Goal: Transaction & Acquisition: Book appointment/travel/reservation

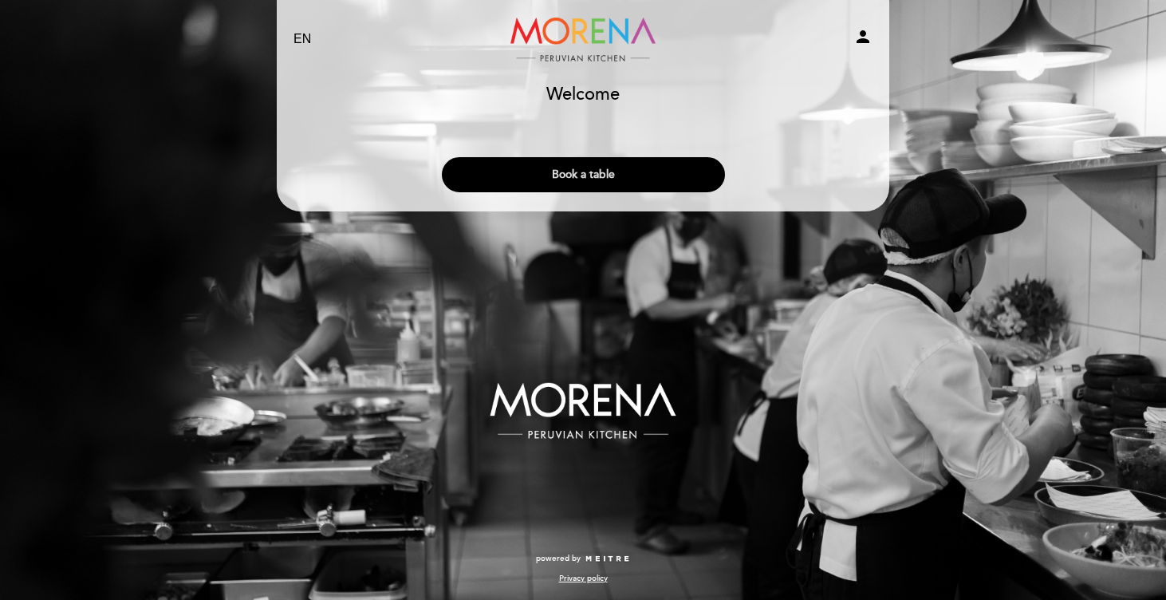
click at [572, 177] on button "Book a table" at bounding box center [583, 174] width 283 height 35
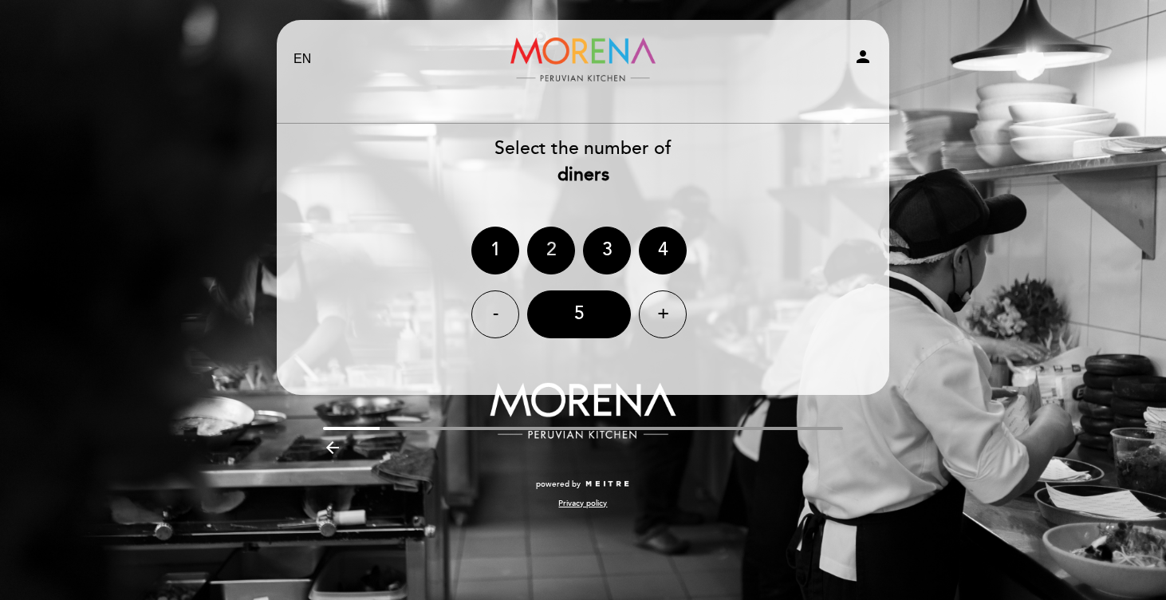
click at [549, 248] on div "2" at bounding box center [551, 250] width 48 height 48
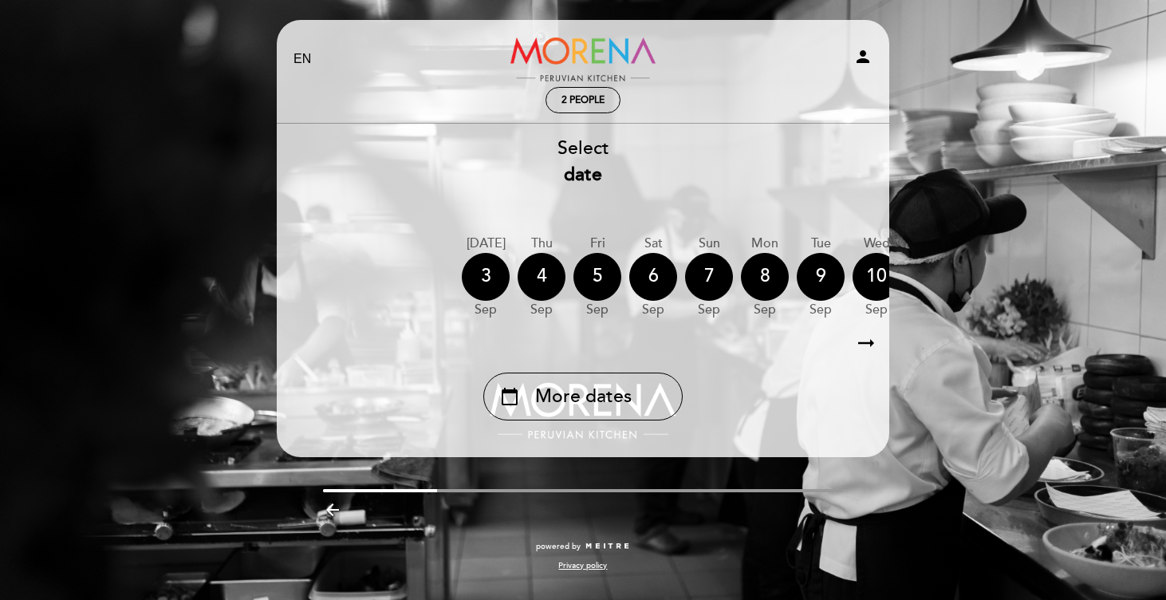
click at [869, 343] on icon "arrow_right_alt" at bounding box center [866, 343] width 24 height 34
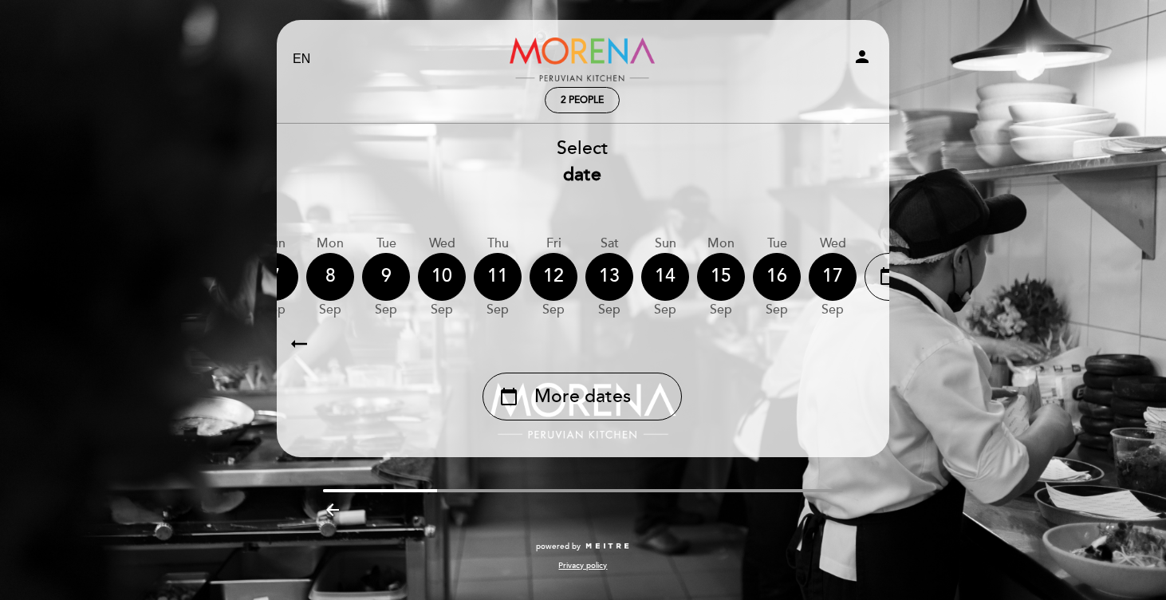
click at [869, 343] on icon "arrow_right_alt" at bounding box center [865, 343] width 24 height 34
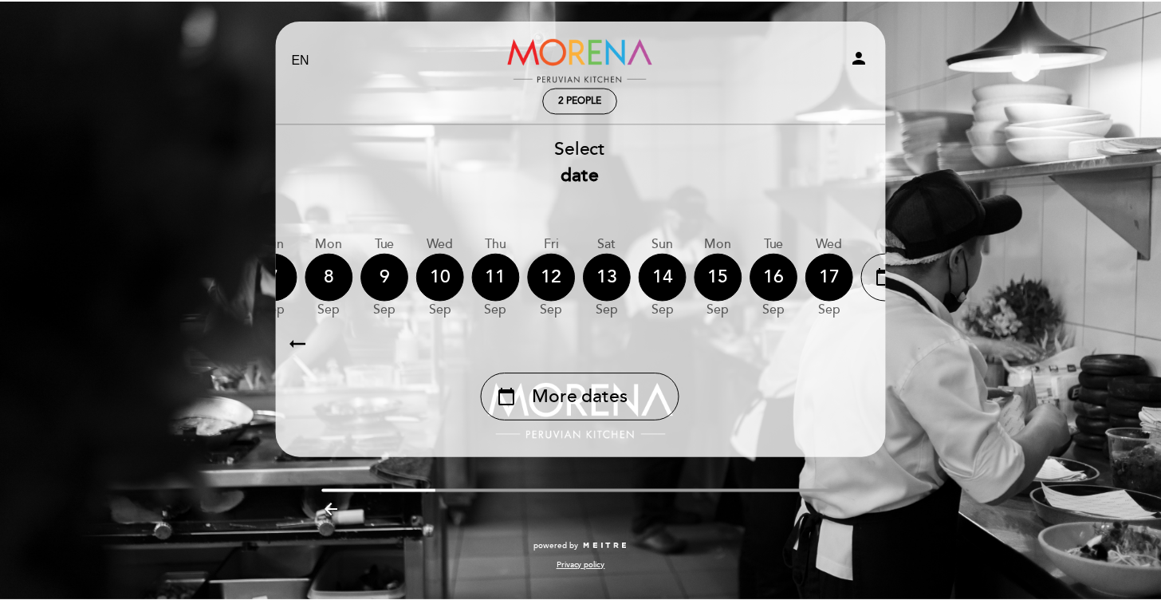
scroll to position [0, 465]
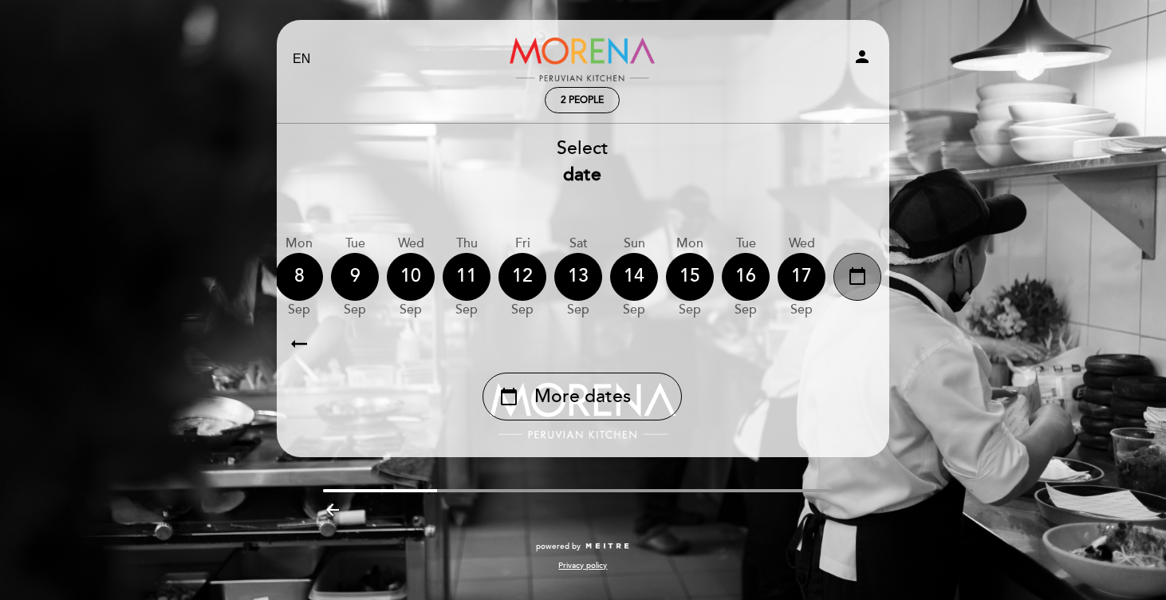
click at [858, 282] on icon "calendar_today" at bounding box center [857, 275] width 19 height 27
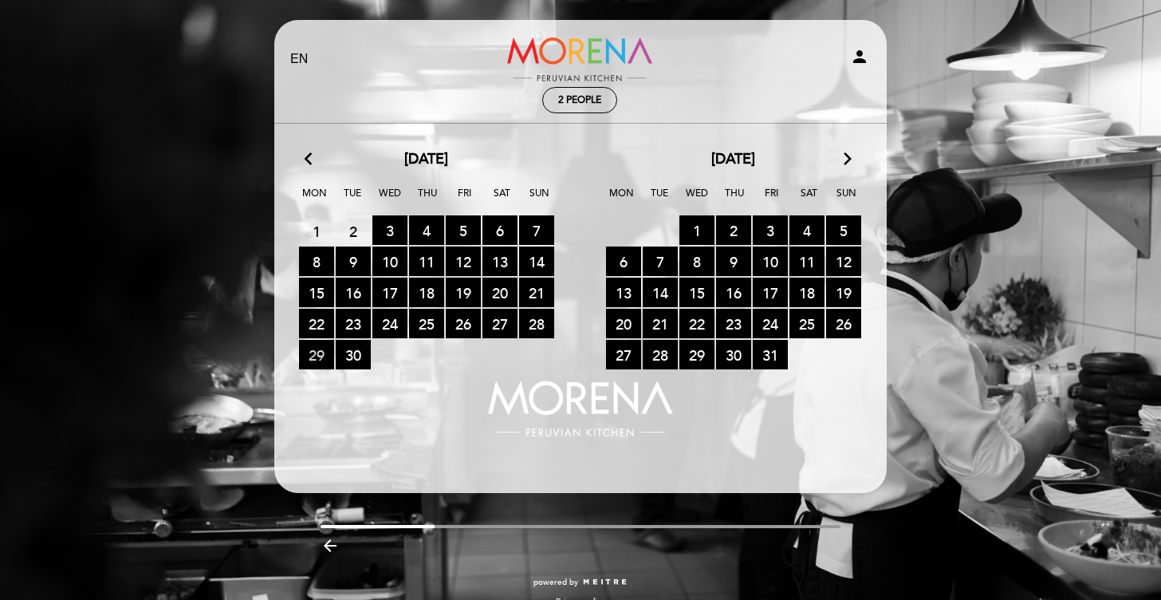
click at [318, 355] on span "29 RESERVATIONS AVAILABLE" at bounding box center [316, 355] width 35 height 30
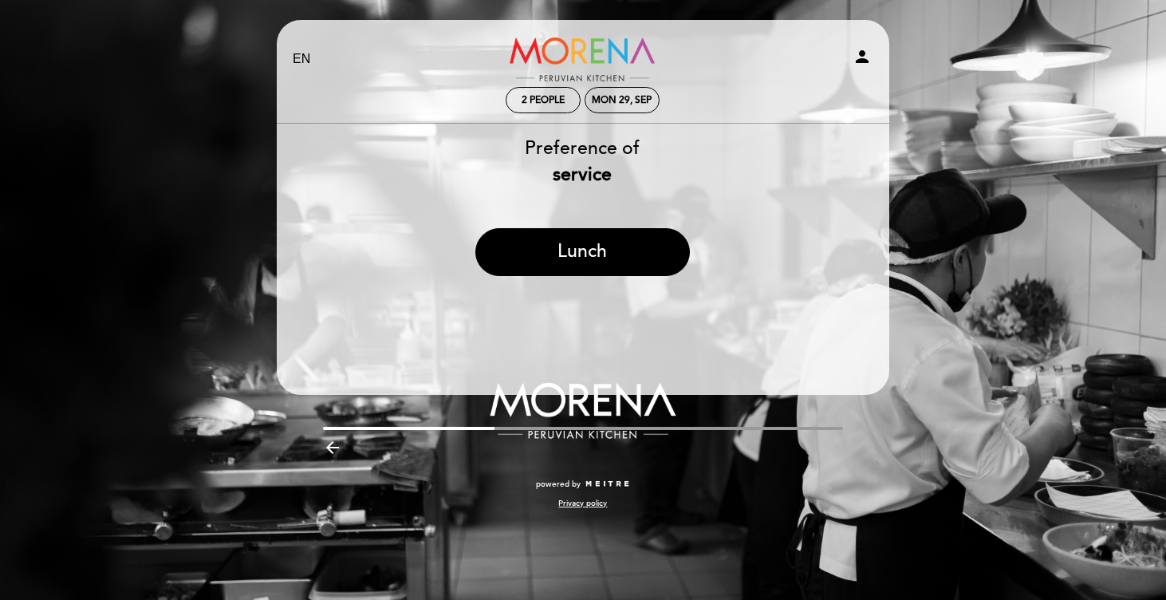
click at [570, 331] on header "EN ES PT Morena Peruvian Kitchen person 2 people Mon 29, Sep Welcome Welcome, C…" at bounding box center [583, 207] width 612 height 375
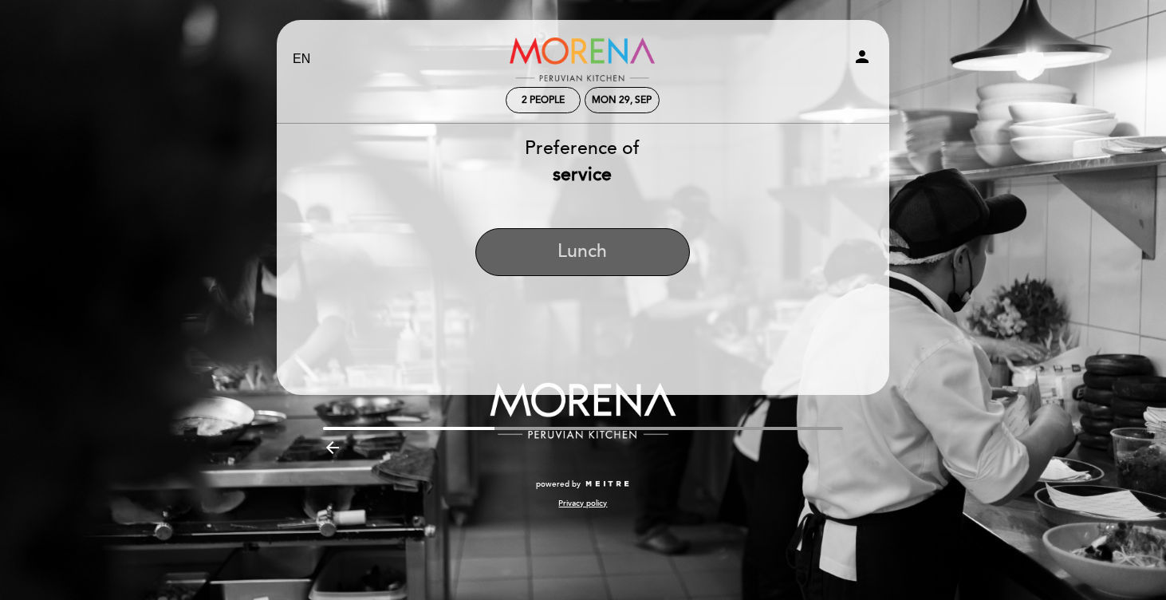
click at [581, 240] on button "Lunch" at bounding box center [582, 252] width 215 height 48
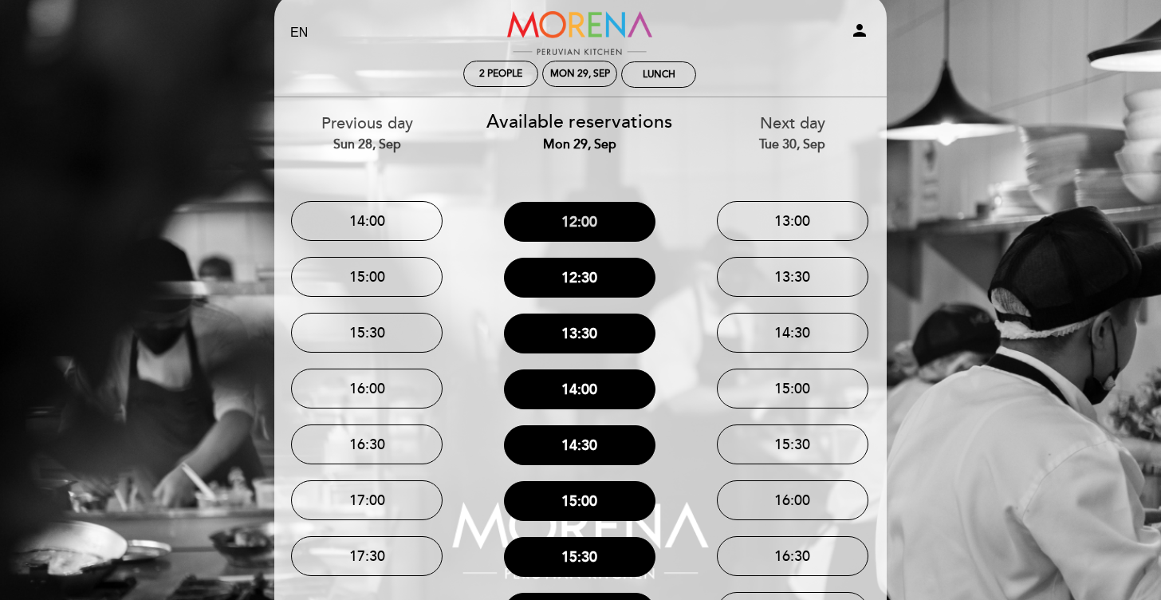
scroll to position [27, 0]
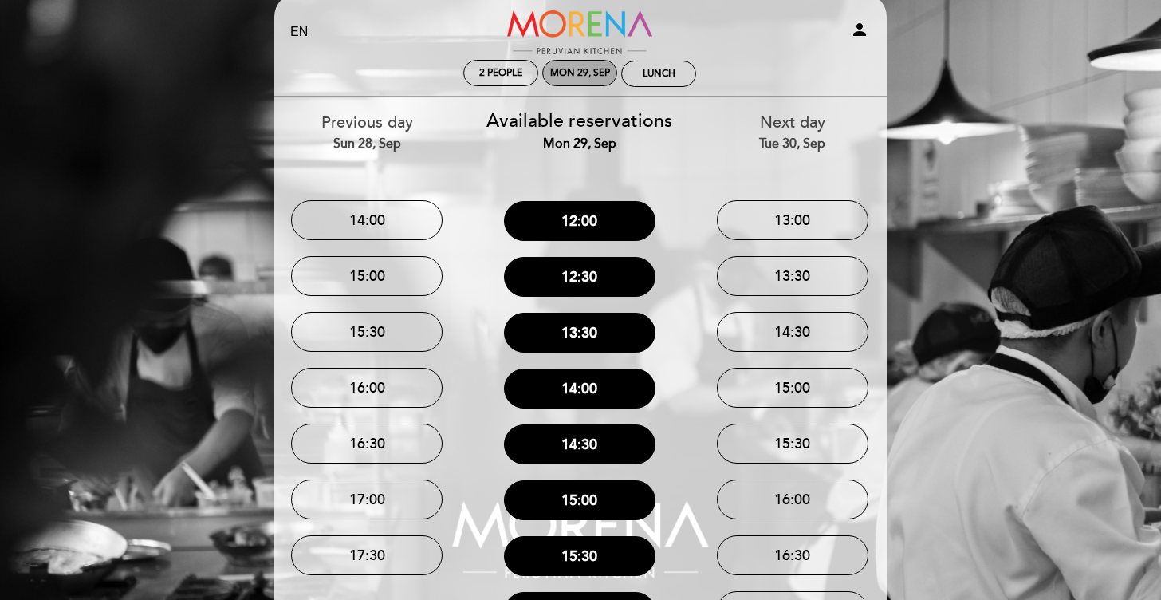
click at [570, 68] on div "Mon 29, Sep" at bounding box center [580, 73] width 60 height 12
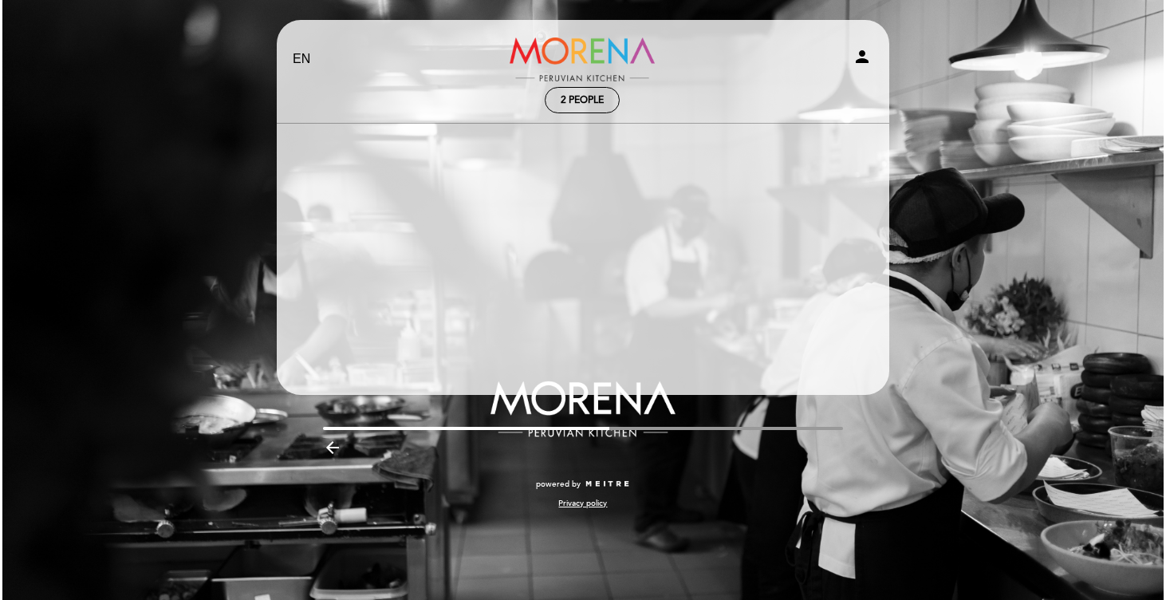
scroll to position [0, 0]
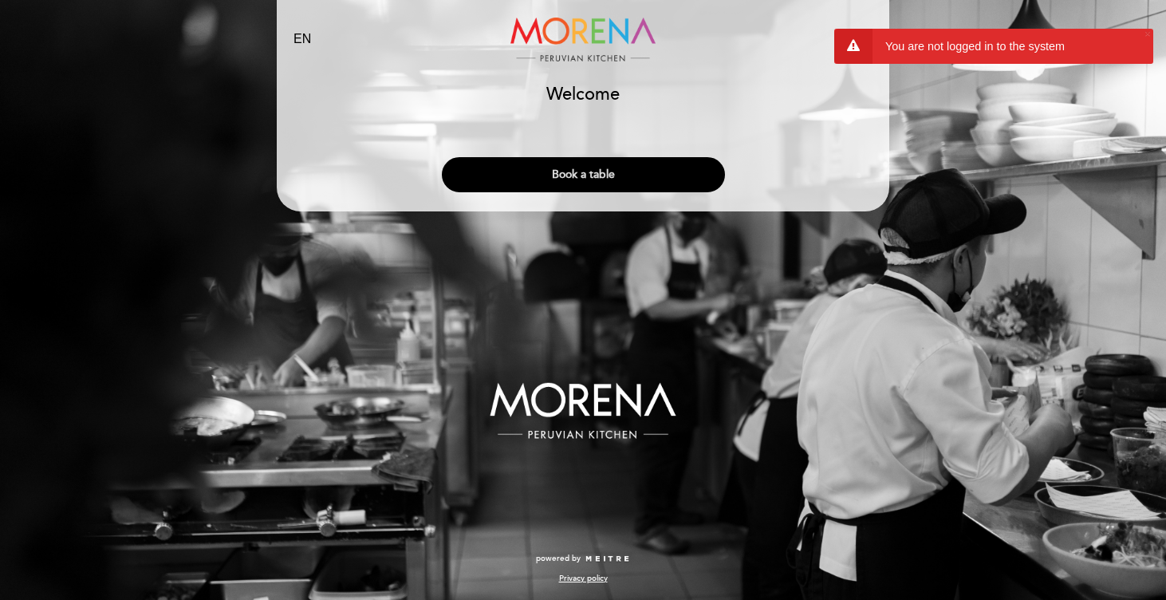
click at [586, 167] on button "Book a table" at bounding box center [583, 174] width 283 height 35
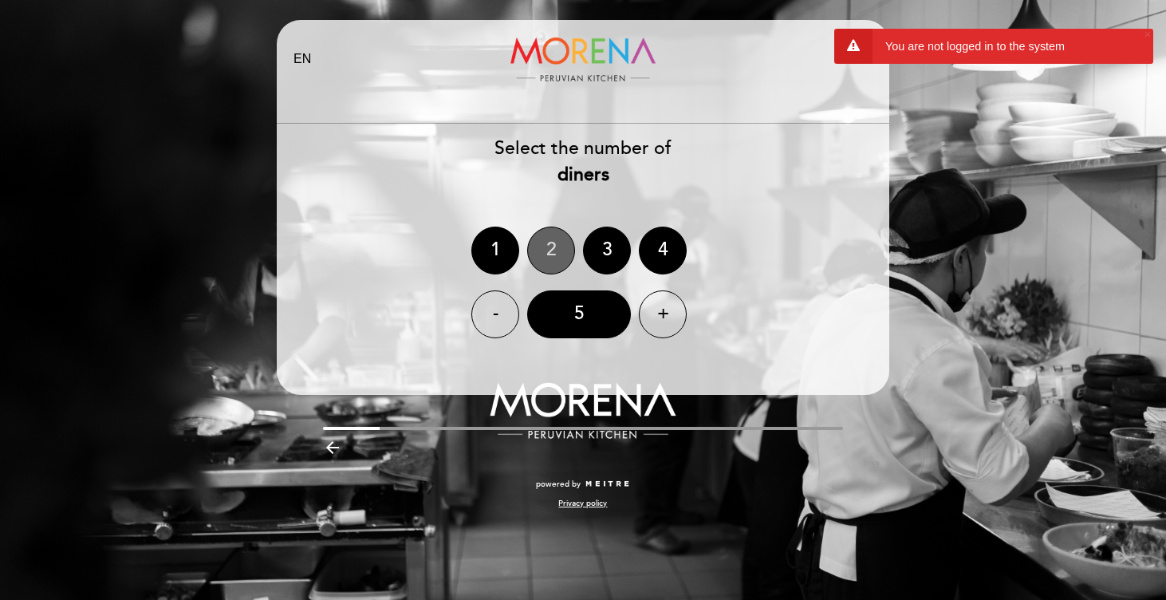
click at [549, 254] on div "2" at bounding box center [551, 250] width 48 height 48
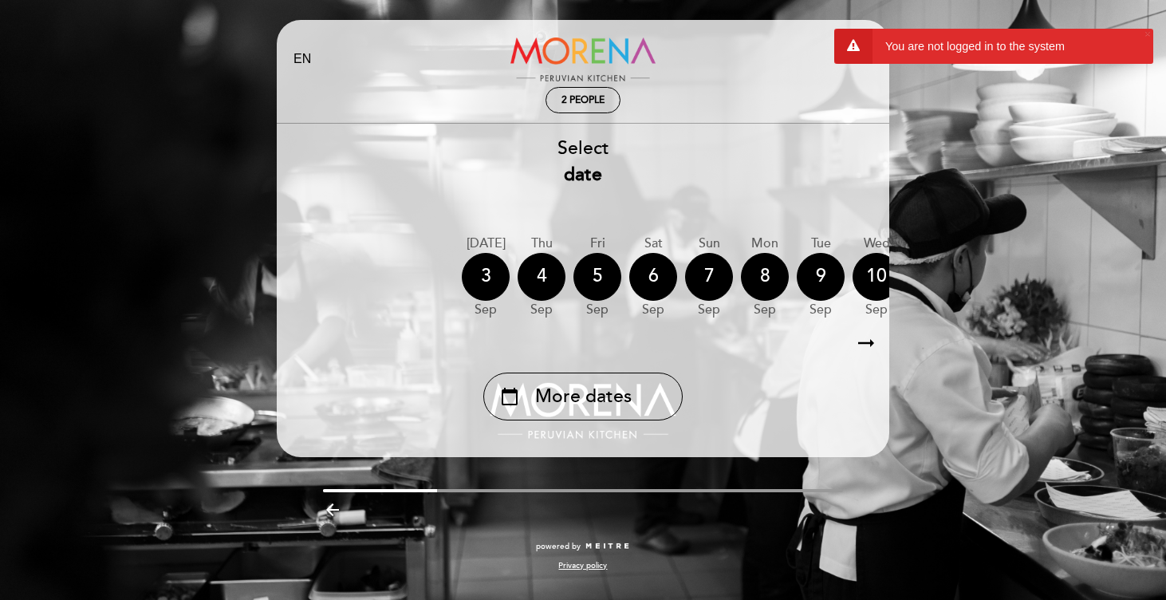
click at [861, 343] on icon "arrow_right_alt" at bounding box center [866, 343] width 24 height 34
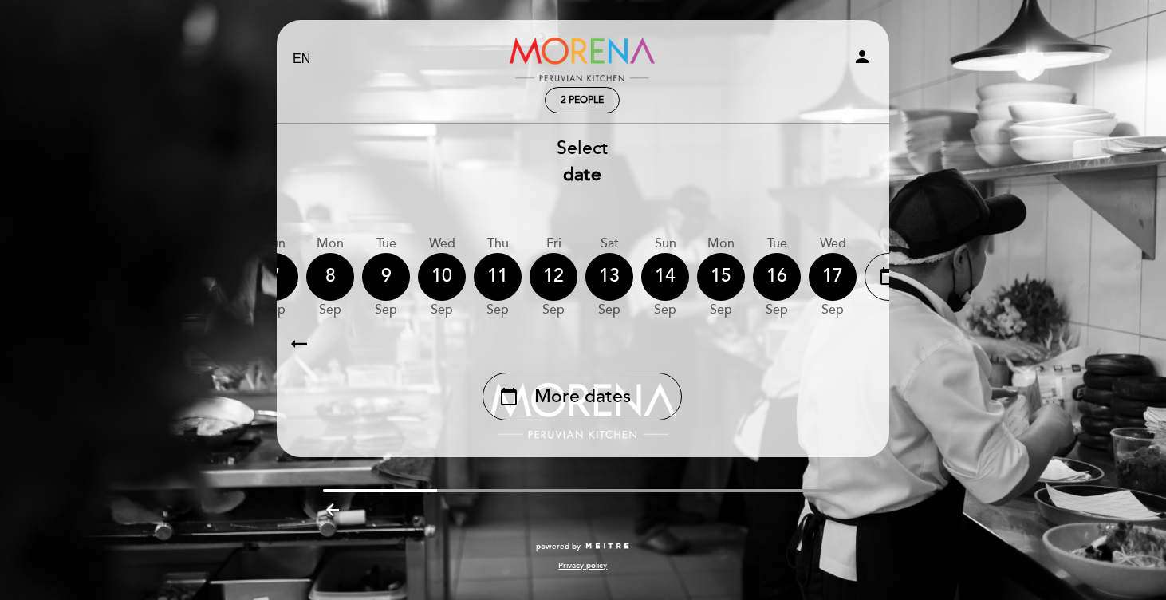
click at [861, 343] on icon "arrow_right_alt" at bounding box center [865, 343] width 24 height 34
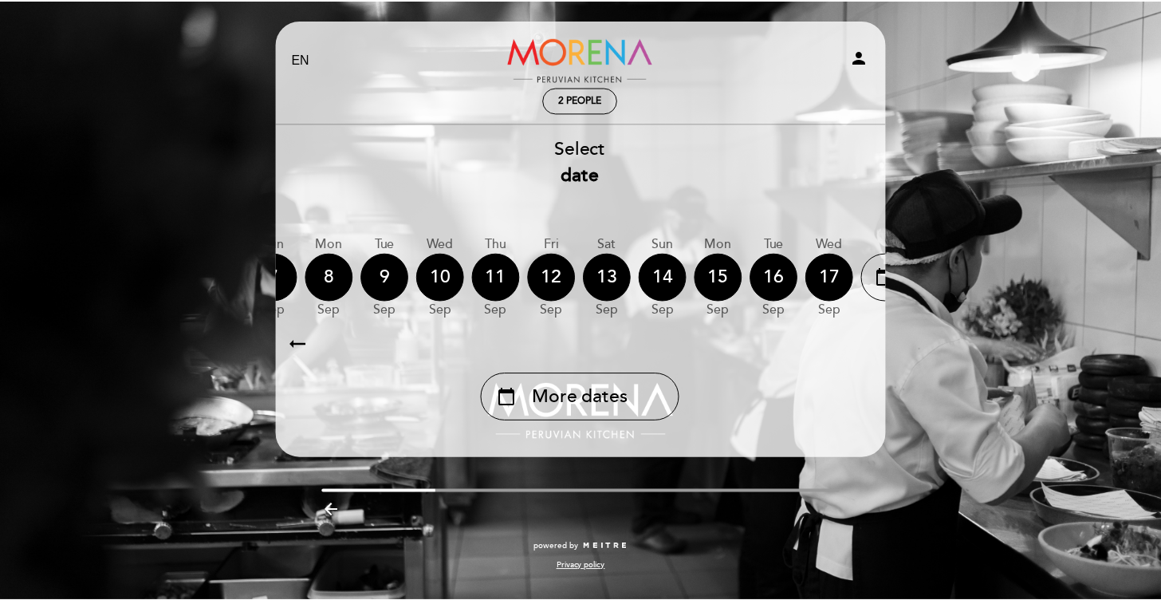
scroll to position [0, 465]
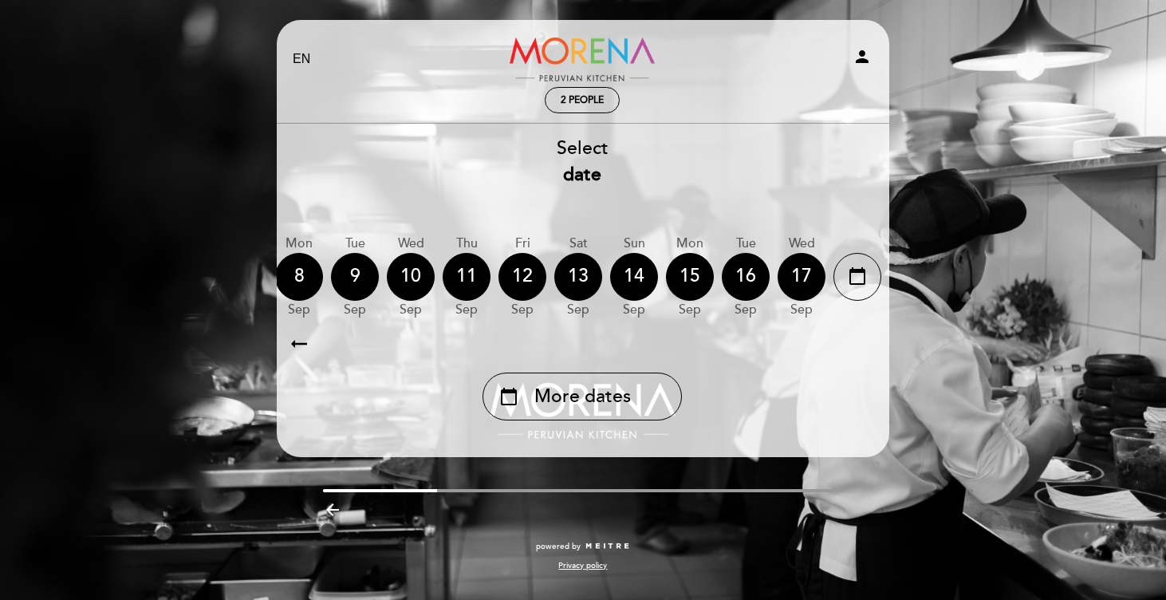
click at [861, 343] on icon "arrow_right_alt" at bounding box center [865, 343] width 24 height 34
click at [849, 285] on icon "calendar_today" at bounding box center [857, 275] width 19 height 27
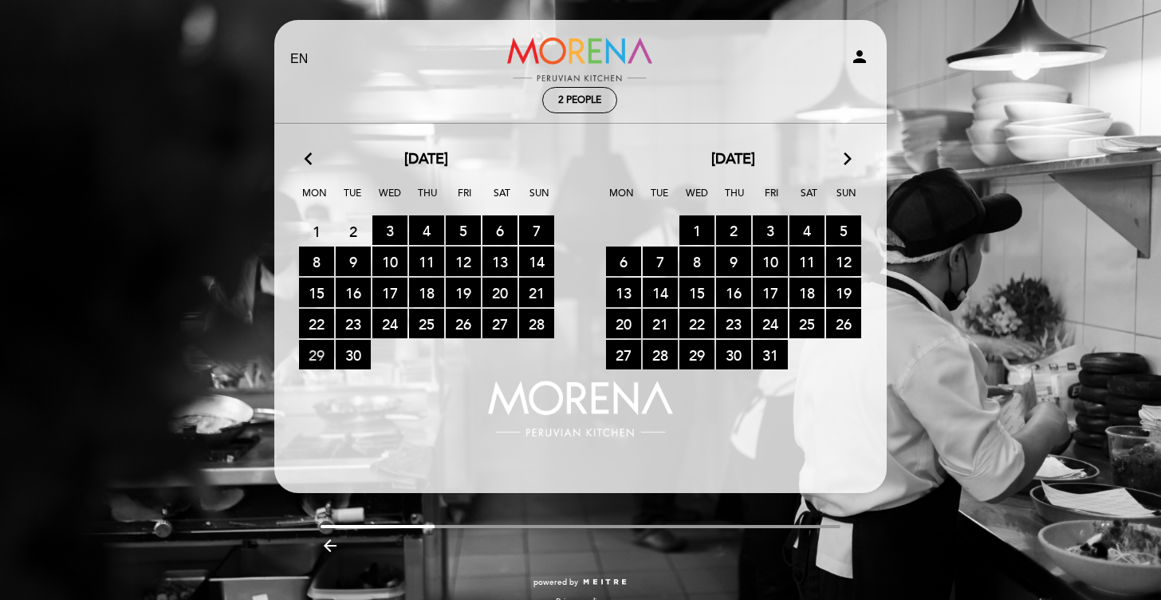
click at [310, 356] on span "29 RESERVATIONS AVAILABLE" at bounding box center [316, 355] width 35 height 30
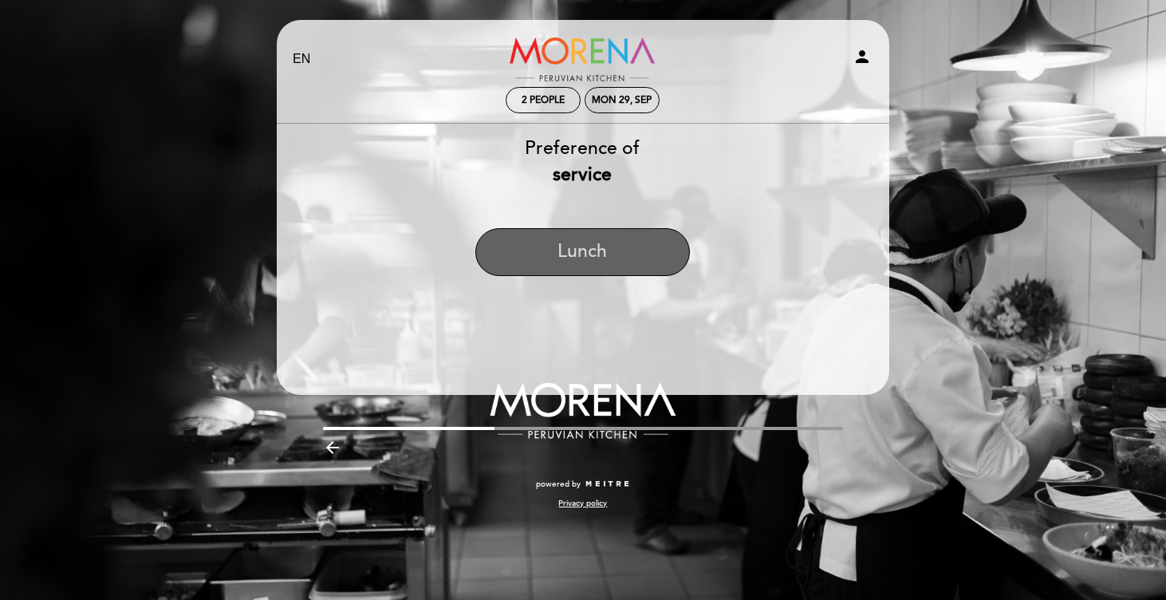
click at [597, 245] on button "Lunch" at bounding box center [582, 252] width 215 height 48
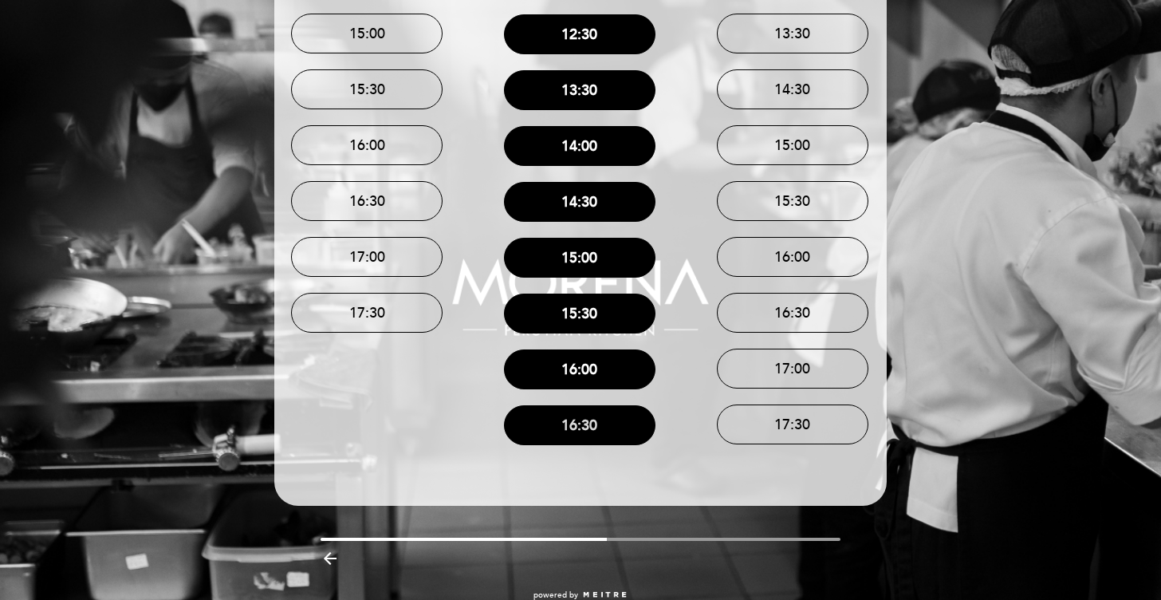
scroll to position [270, 0]
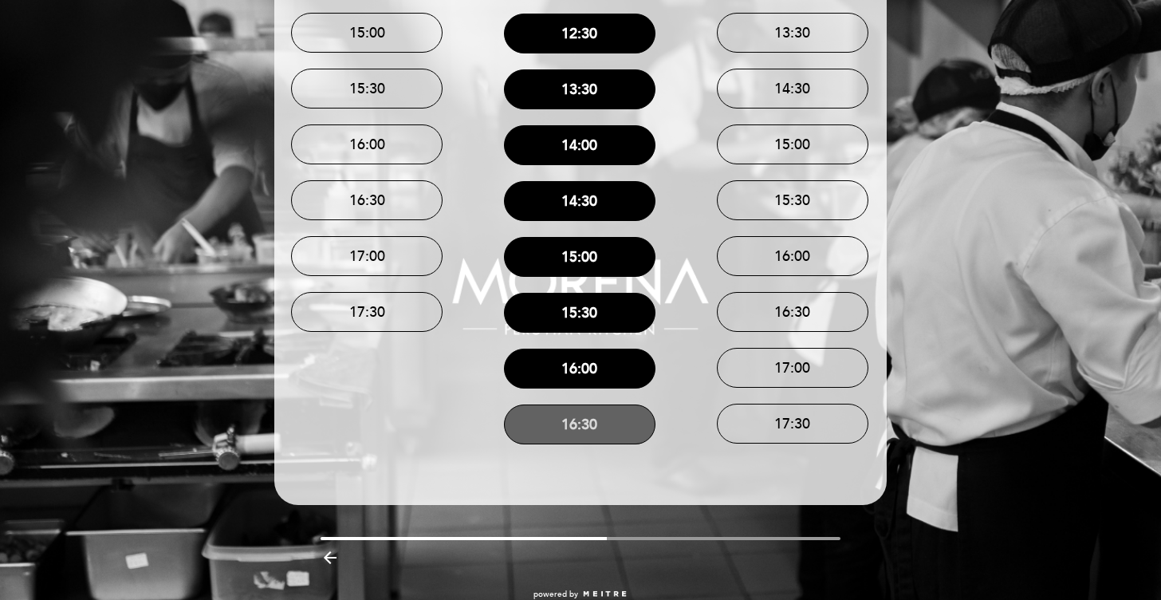
click at [580, 430] on button "16:30" at bounding box center [580, 424] width 152 height 40
